Goal: Task Accomplishment & Management: Manage account settings

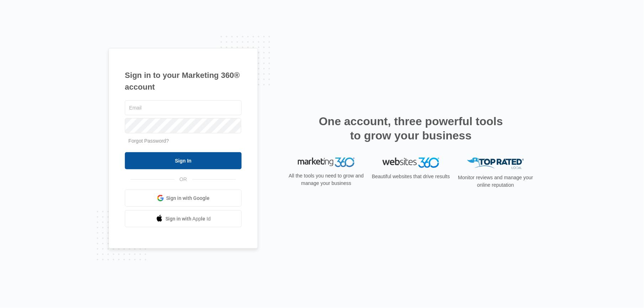
type input "[PERSON_NAME][EMAIL_ADDRESS][DOMAIN_NAME]"
click at [191, 158] on input "Sign In" at bounding box center [183, 160] width 117 height 17
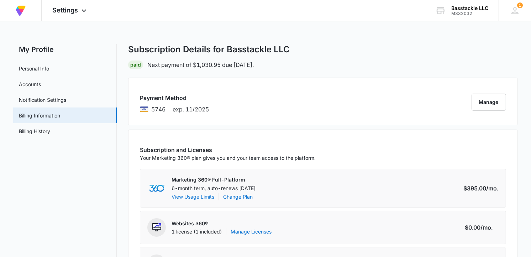
click at [204, 200] on button "View Usage Limits" at bounding box center [192, 196] width 43 height 7
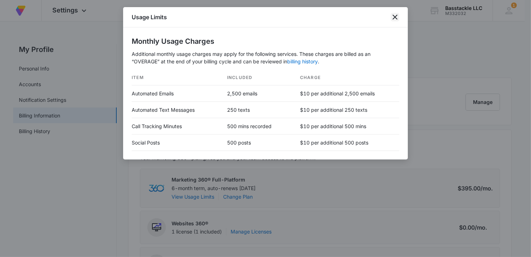
click at [397, 17] on icon "close" at bounding box center [395, 17] width 9 height 9
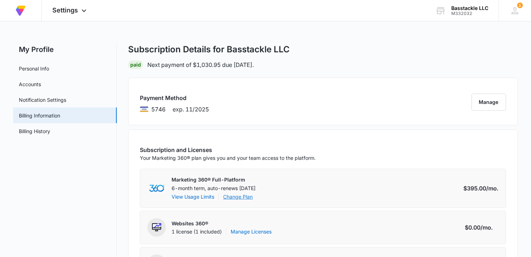
click at [238, 198] on link "Change Plan" at bounding box center [238, 196] width 30 height 7
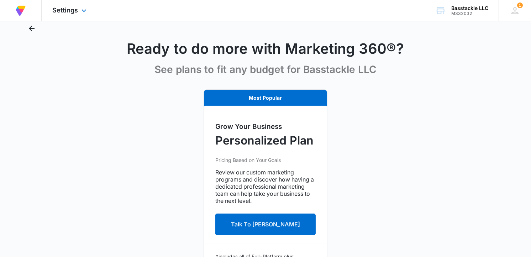
scroll to position [20, 0]
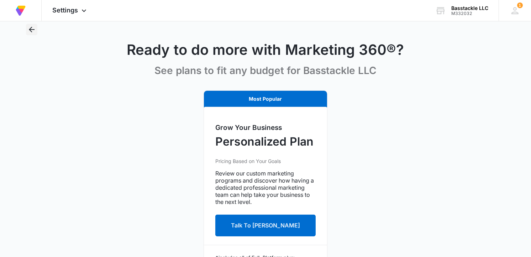
click at [33, 30] on icon "Back" at bounding box center [31, 29] width 9 height 9
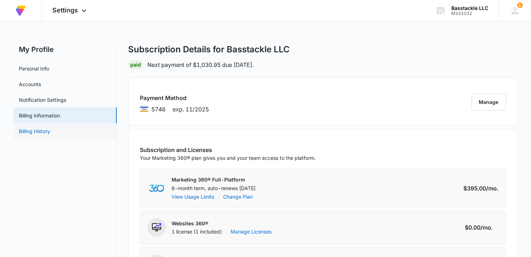
click at [49, 131] on link "Billing History" at bounding box center [34, 130] width 31 height 7
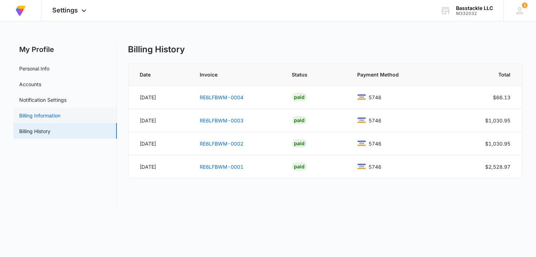
click at [60, 116] on link "Billing Information" at bounding box center [39, 115] width 41 height 7
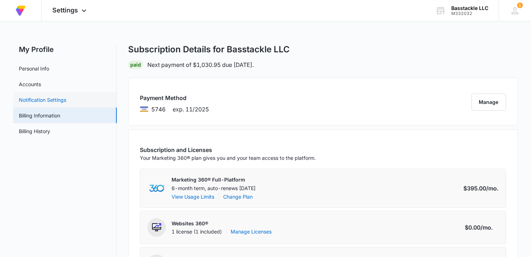
click at [61, 100] on link "Notification Settings" at bounding box center [42, 99] width 47 height 7
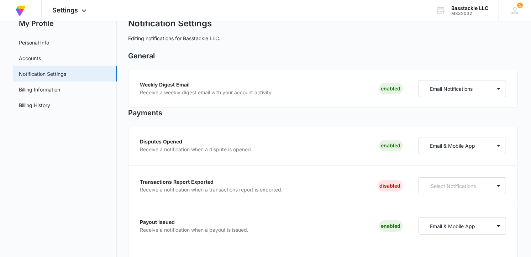
scroll to position [39, 0]
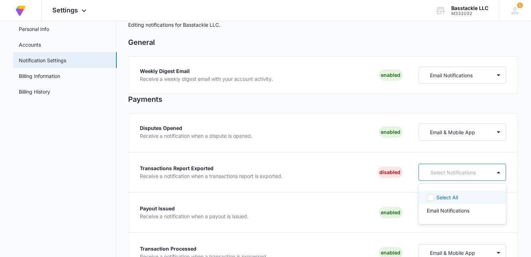
click at [441, 176] on div "Select Notifications" at bounding box center [455, 172] width 73 height 13
click at [432, 212] on p "Email Notifications" at bounding box center [448, 210] width 43 height 7
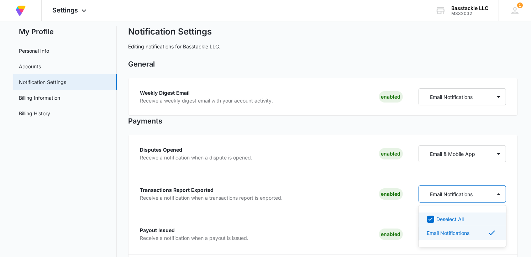
scroll to position [0, 0]
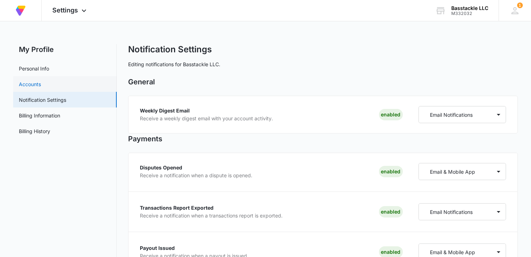
click at [41, 83] on link "Accounts" at bounding box center [30, 83] width 22 height 7
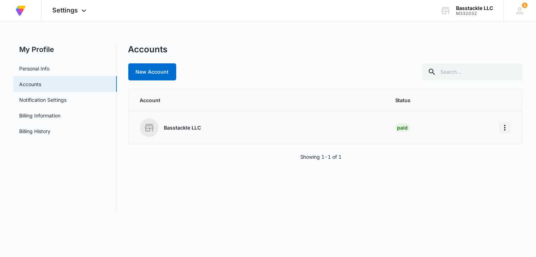
click at [504, 129] on icon "Home" at bounding box center [505, 127] width 9 height 9
click at [43, 72] on link "Personal Info" at bounding box center [34, 68] width 30 height 7
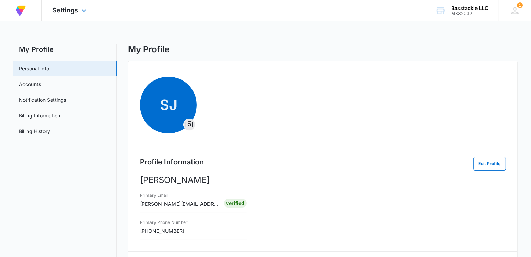
click at [20, 9] on img at bounding box center [20, 10] width 13 height 13
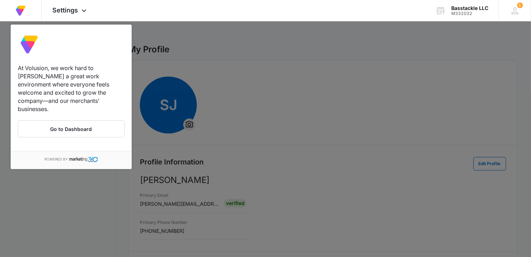
click at [87, 205] on div at bounding box center [265, 128] width 531 height 257
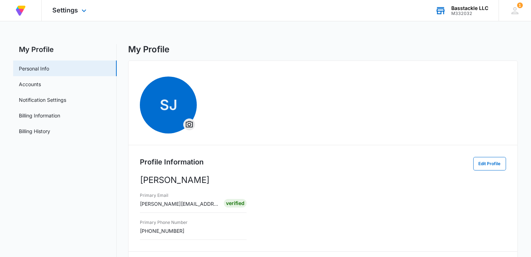
click at [459, 11] on div "M332032" at bounding box center [469, 13] width 37 height 5
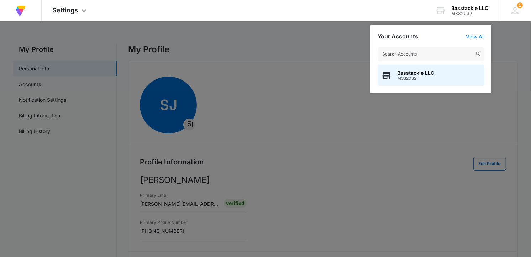
click at [313, 48] on div at bounding box center [265, 128] width 531 height 257
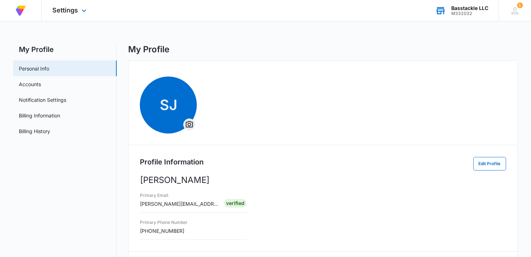
click at [466, 12] on div "M332032" at bounding box center [469, 13] width 37 height 5
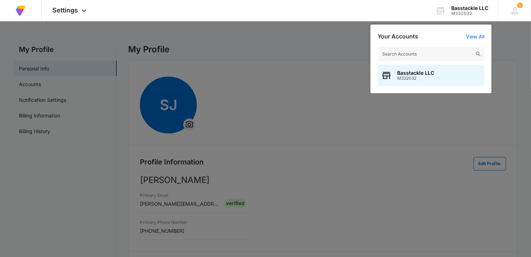
click at [43, 51] on div at bounding box center [265, 128] width 531 height 257
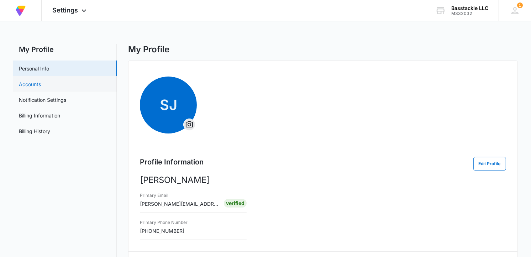
click at [34, 87] on link "Accounts" at bounding box center [30, 83] width 22 height 7
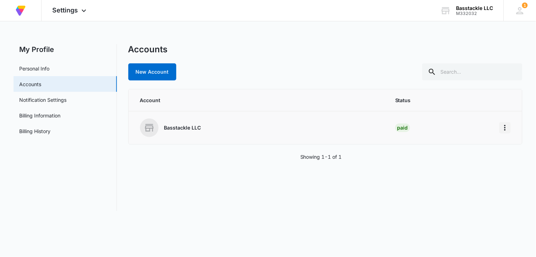
click at [505, 128] on icon "Home" at bounding box center [505, 127] width 9 height 9
click at [497, 152] on button "Go to Dashboard" at bounding box center [478, 147] width 65 height 11
